Goal: Task Accomplishment & Management: Manage account settings

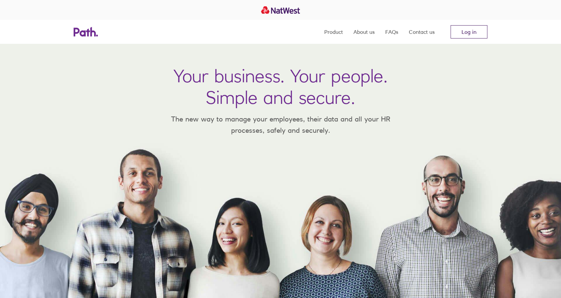
click at [467, 32] on link "Log in" at bounding box center [468, 31] width 37 height 13
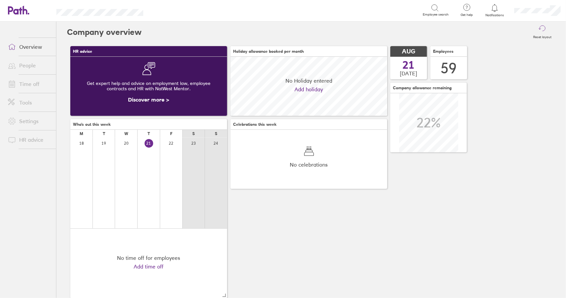
scroll to position [59, 156]
click at [25, 83] on link "Time off" at bounding box center [29, 83] width 53 height 13
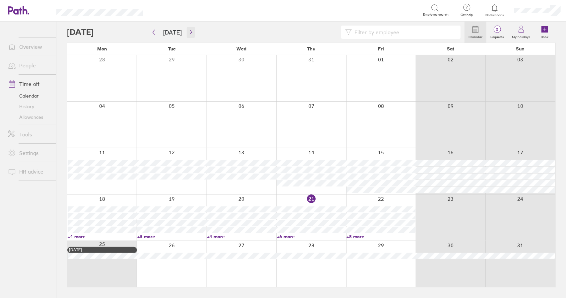
click at [188, 33] on icon "button" at bounding box center [190, 31] width 5 height 5
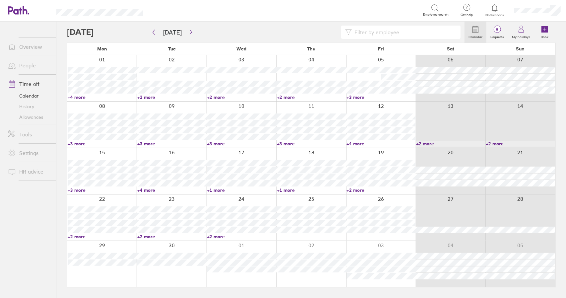
click at [79, 97] on link "+4 more" at bounding box center [102, 97] width 69 height 6
click at [79, 96] on link "+4 more" at bounding box center [102, 97] width 69 height 6
click at [147, 97] on link "+2 more" at bounding box center [171, 97] width 69 height 6
click at [221, 97] on link "+2 more" at bounding box center [241, 97] width 69 height 6
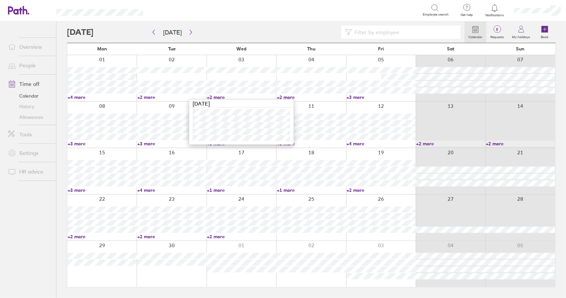
click at [221, 97] on link "+2 more" at bounding box center [241, 97] width 69 height 6
click at [288, 97] on link "+2 more" at bounding box center [311, 97] width 69 height 6
click at [291, 97] on link "+2 more" at bounding box center [311, 97] width 69 height 6
click at [355, 98] on link "+3 more" at bounding box center [380, 97] width 69 height 6
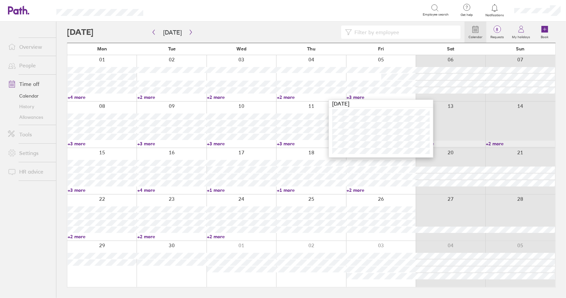
click at [355, 97] on link "+3 more" at bounding box center [380, 97] width 69 height 6
click at [356, 143] on link "+4 more" at bounding box center [380, 144] width 69 height 6
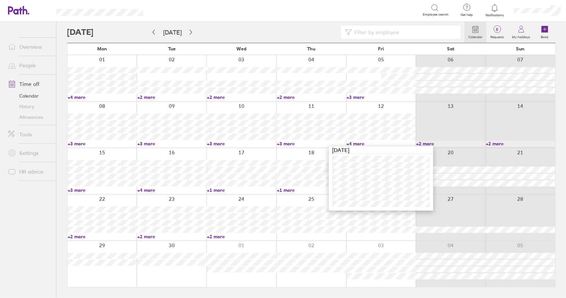
click at [356, 143] on link "+4 more" at bounding box center [380, 144] width 69 height 6
click at [78, 237] on link "+2 more" at bounding box center [102, 236] width 69 height 6
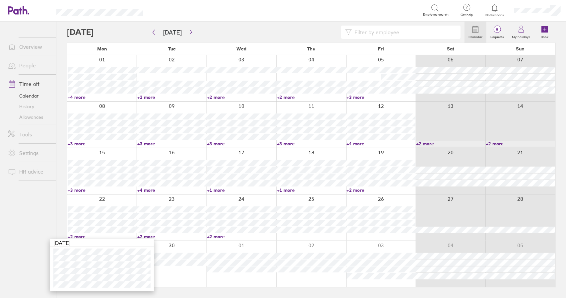
click at [80, 235] on link "+2 more" at bounding box center [102, 236] width 69 height 6
click at [32, 83] on link "Time off" at bounding box center [29, 83] width 53 height 13
